Goal: Task Accomplishment & Management: Complete application form

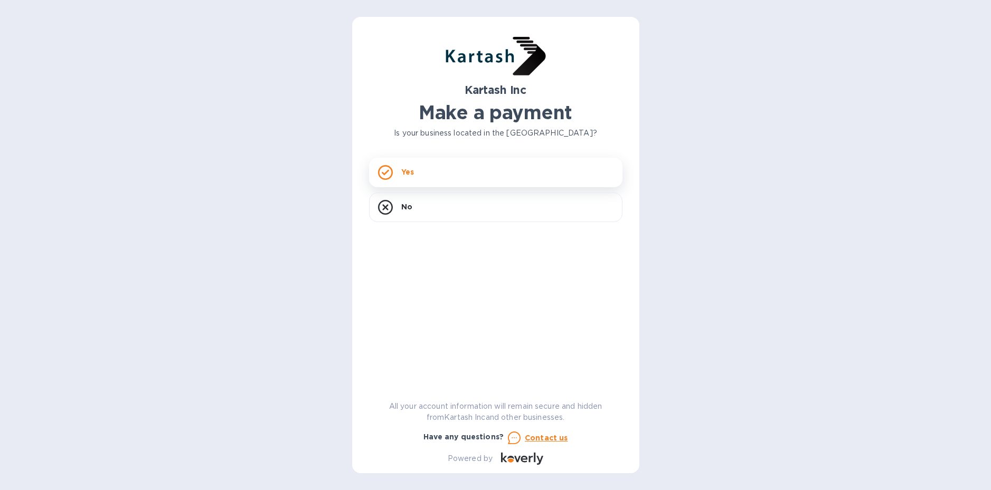
click at [437, 172] on div "Yes" at bounding box center [495, 173] width 253 height 30
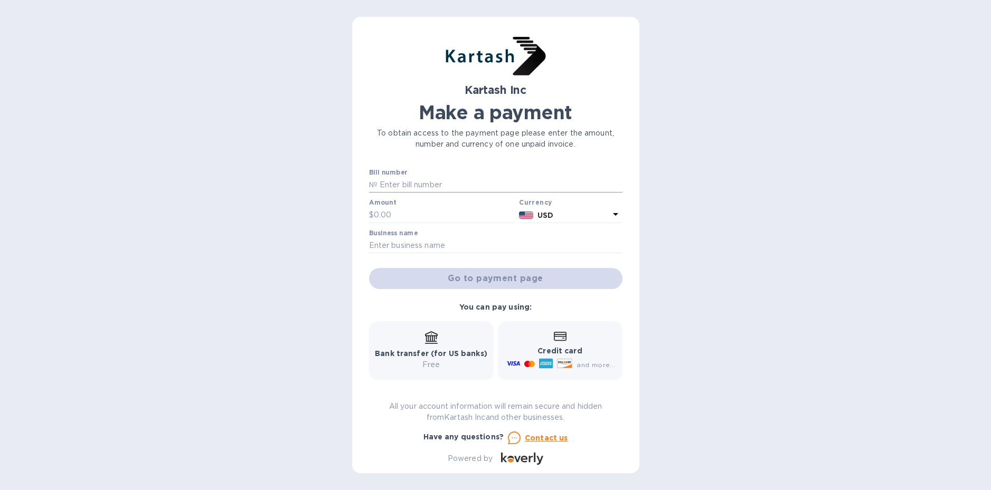
click at [434, 184] on input "text" at bounding box center [499, 185] width 245 height 16
type input "0109301"
click at [421, 211] on input "text" at bounding box center [444, 215] width 141 height 16
type input "7,640.11"
drag, startPoint x: 429, startPoint y: 245, endPoint x: 428, endPoint y: 234, distance: 11.1
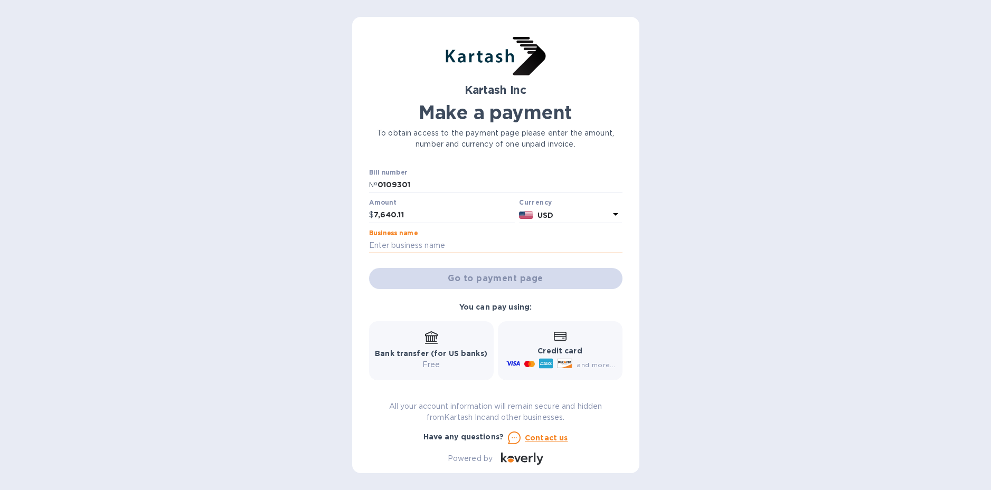
click at [429, 245] on input "text" at bounding box center [495, 246] width 253 height 16
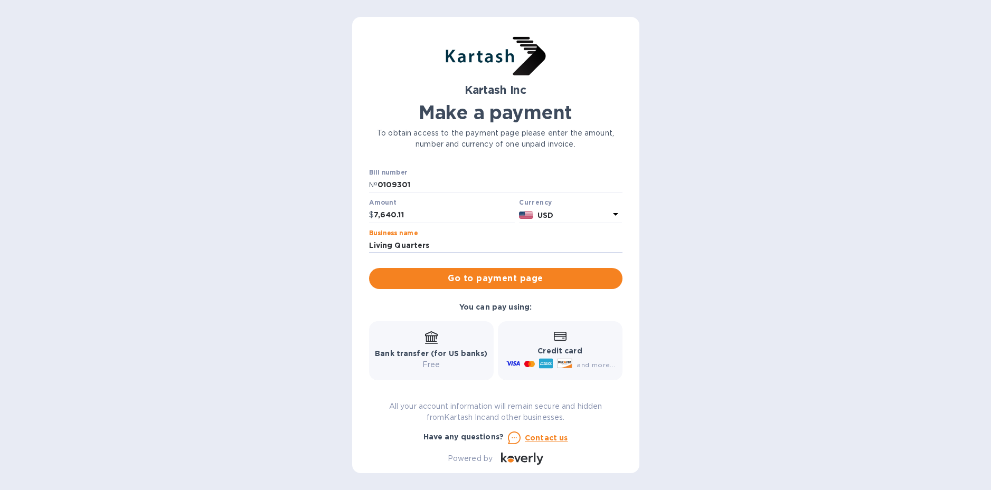
type input "Living Quarters"
click at [430, 276] on span "Go to payment page" at bounding box center [495, 278] width 236 height 13
click at [551, 349] on b "Credit card" at bounding box center [559, 351] width 44 height 8
